Goal: Information Seeking & Learning: Learn about a topic

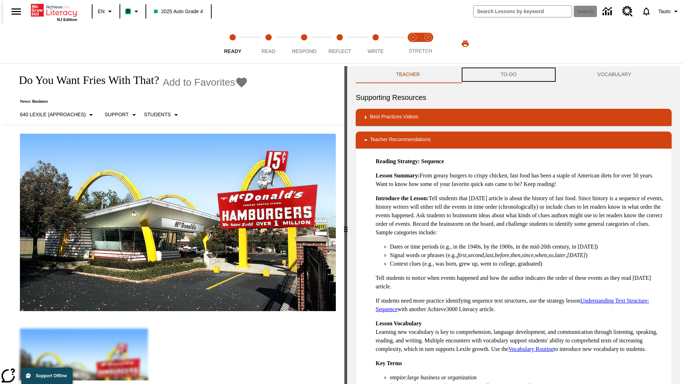
click at [508, 75] on button "TO-DO" at bounding box center [508, 74] width 97 height 17
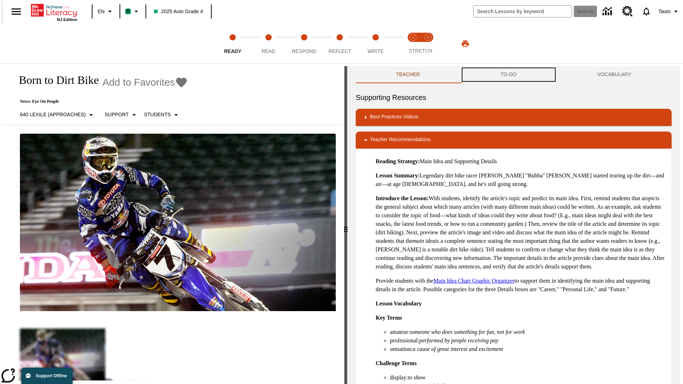
click at [508, 75] on button "TO-DO" at bounding box center [508, 74] width 97 height 17
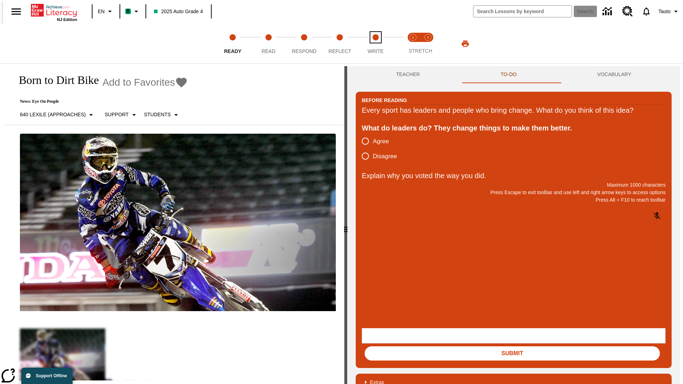
click at [375, 44] on span "Write" at bounding box center [375, 48] width 16 height 13
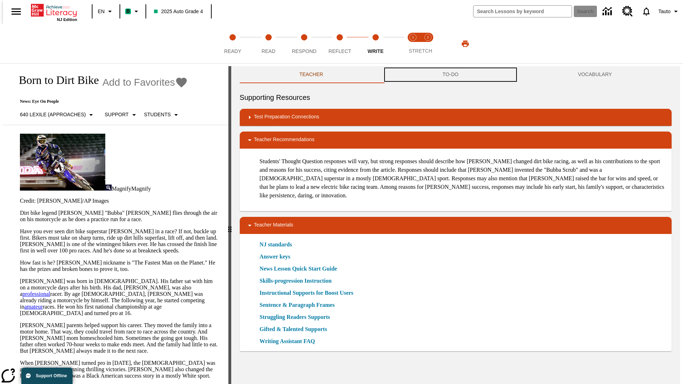
scroll to position [0, 0]
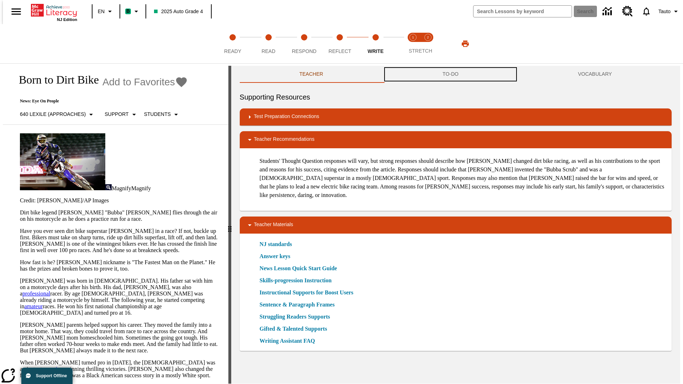
click at [450, 75] on button "TO-DO" at bounding box center [450, 74] width 135 height 17
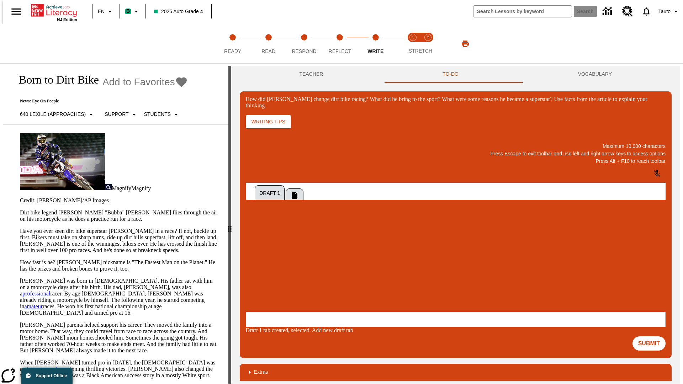
scroll to position [0, 0]
click at [349, 266] on p "One change Stewart brought to dirt bike racing was…" at bounding box center [298, 268] width 101 height 13
click at [260, 237] on span "Copy" at bounding box center [255, 239] width 12 height 5
click at [349, 266] on p "How did Stewart change dirt bike racing? What did he bring to the sport? What w…" at bounding box center [298, 265] width 101 height 6
click at [260, 237] on span "Copy" at bounding box center [255, 239] width 12 height 5
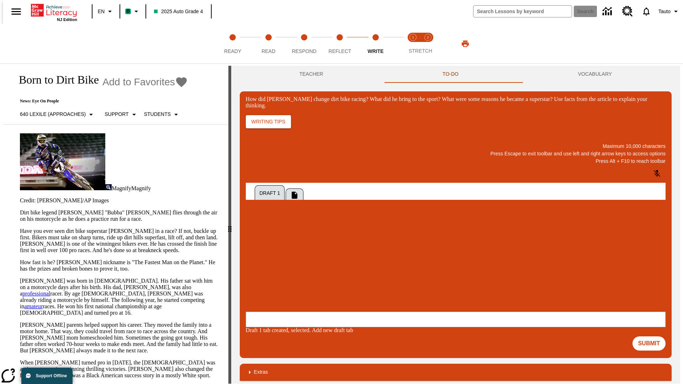
click at [349, 266] on p "How did Stewart change dirt bike racing? What did he bring to the sport? What w…" at bounding box center [298, 265] width 101 height 6
